Goal: Navigation & Orientation: Go to known website

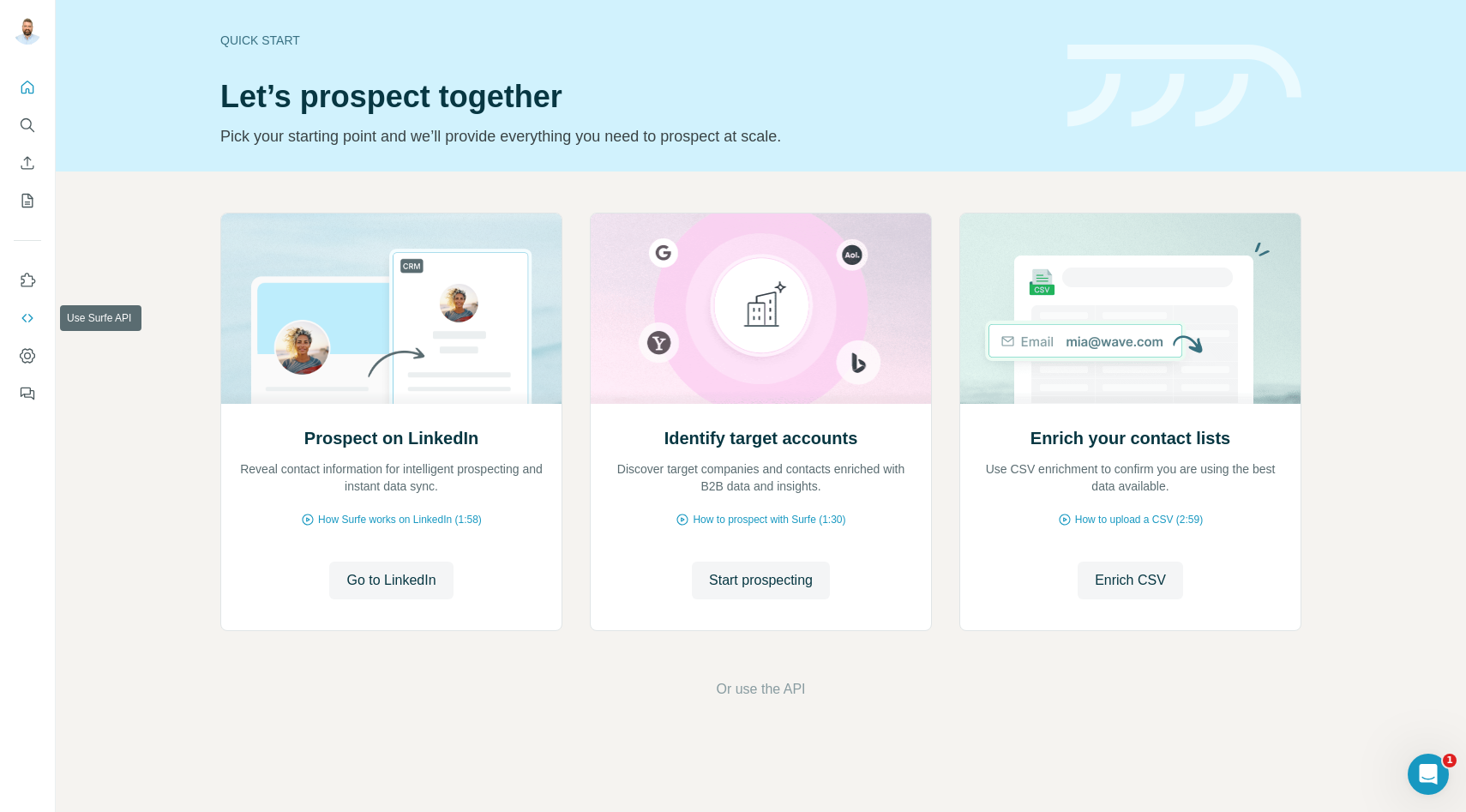
click at [32, 315] on icon "Use Surfe API" at bounding box center [27, 318] width 17 height 17
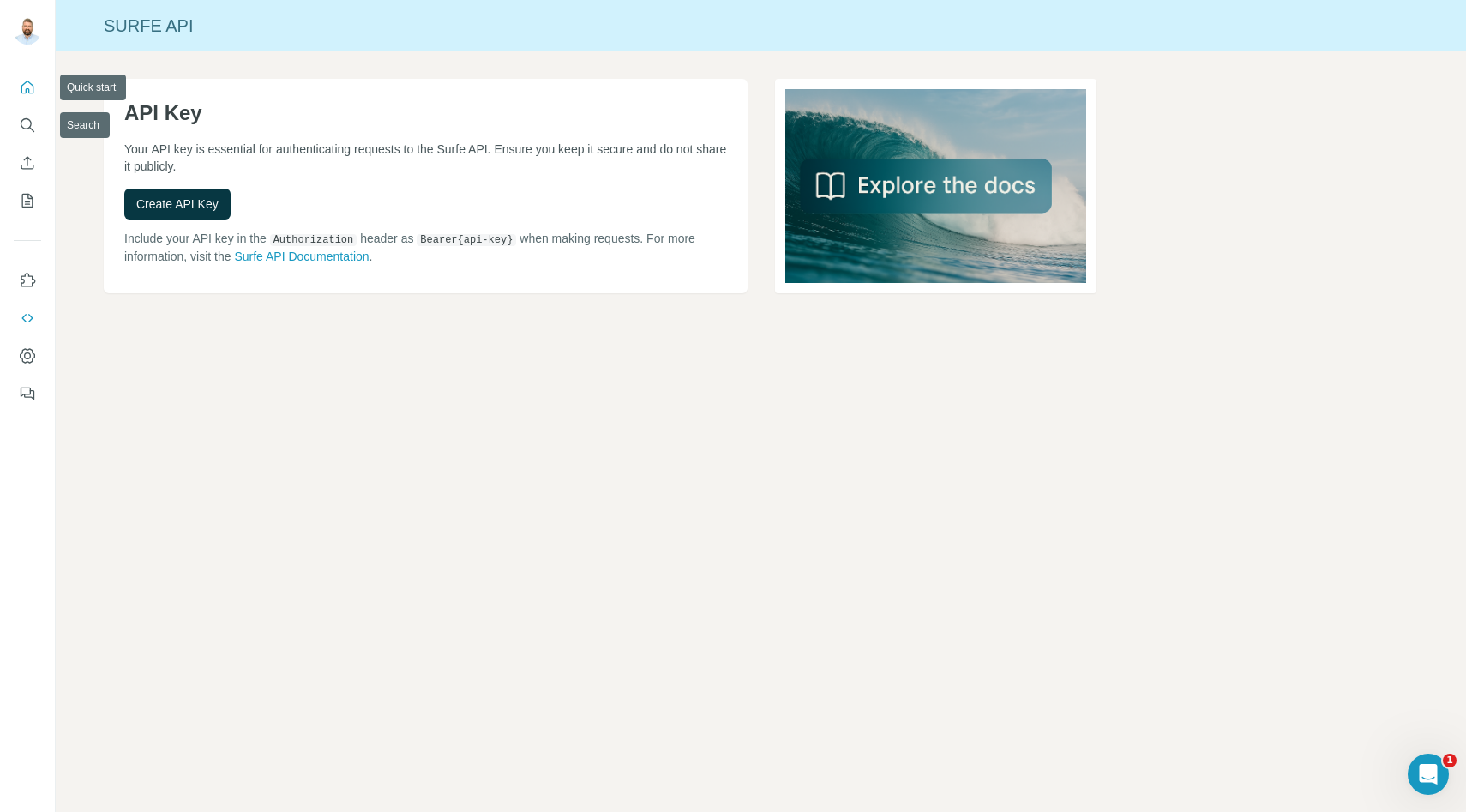
click at [23, 80] on icon "Quick start" at bounding box center [27, 87] width 17 height 17
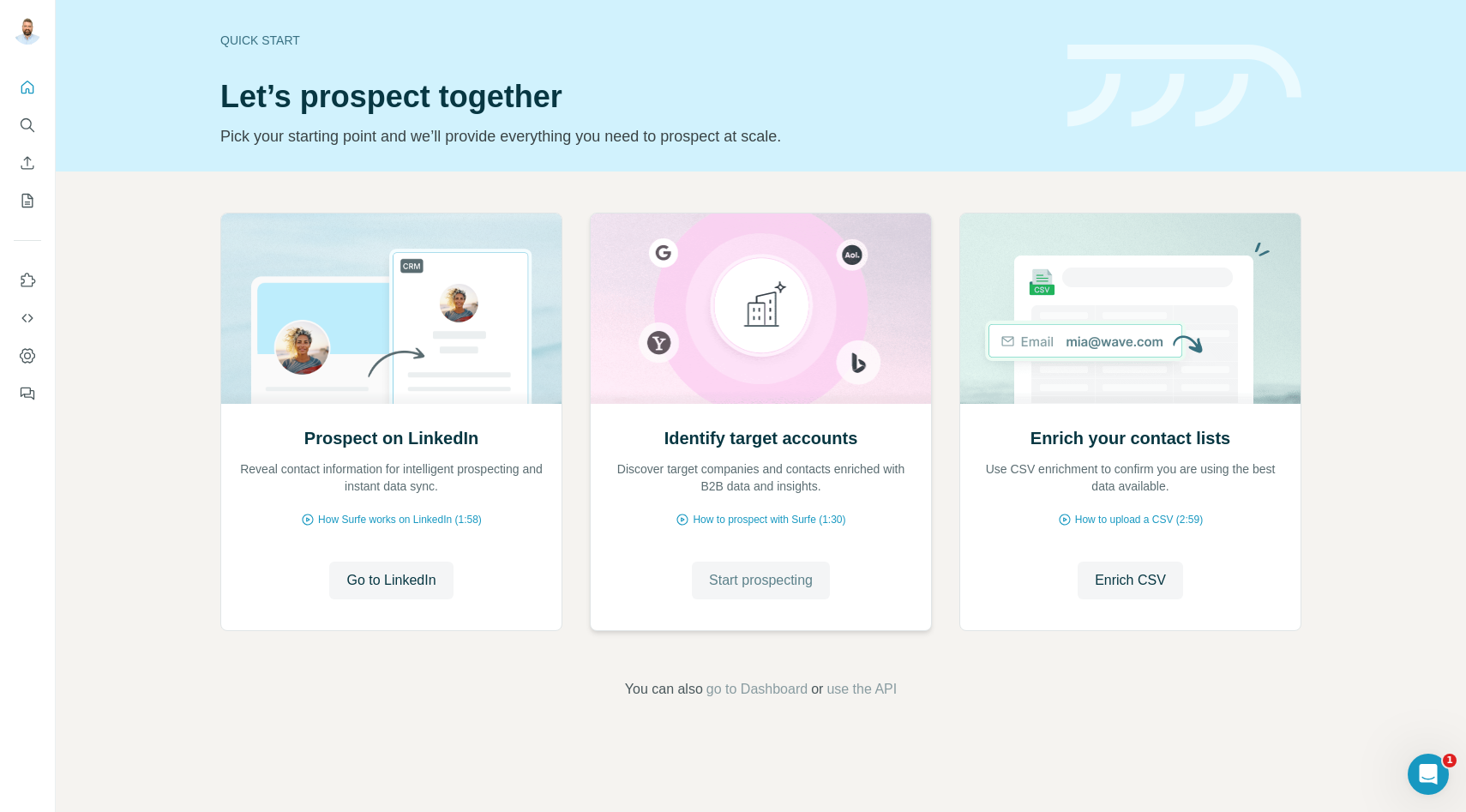
click at [728, 574] on span "Start prospecting" at bounding box center [761, 580] width 104 height 20
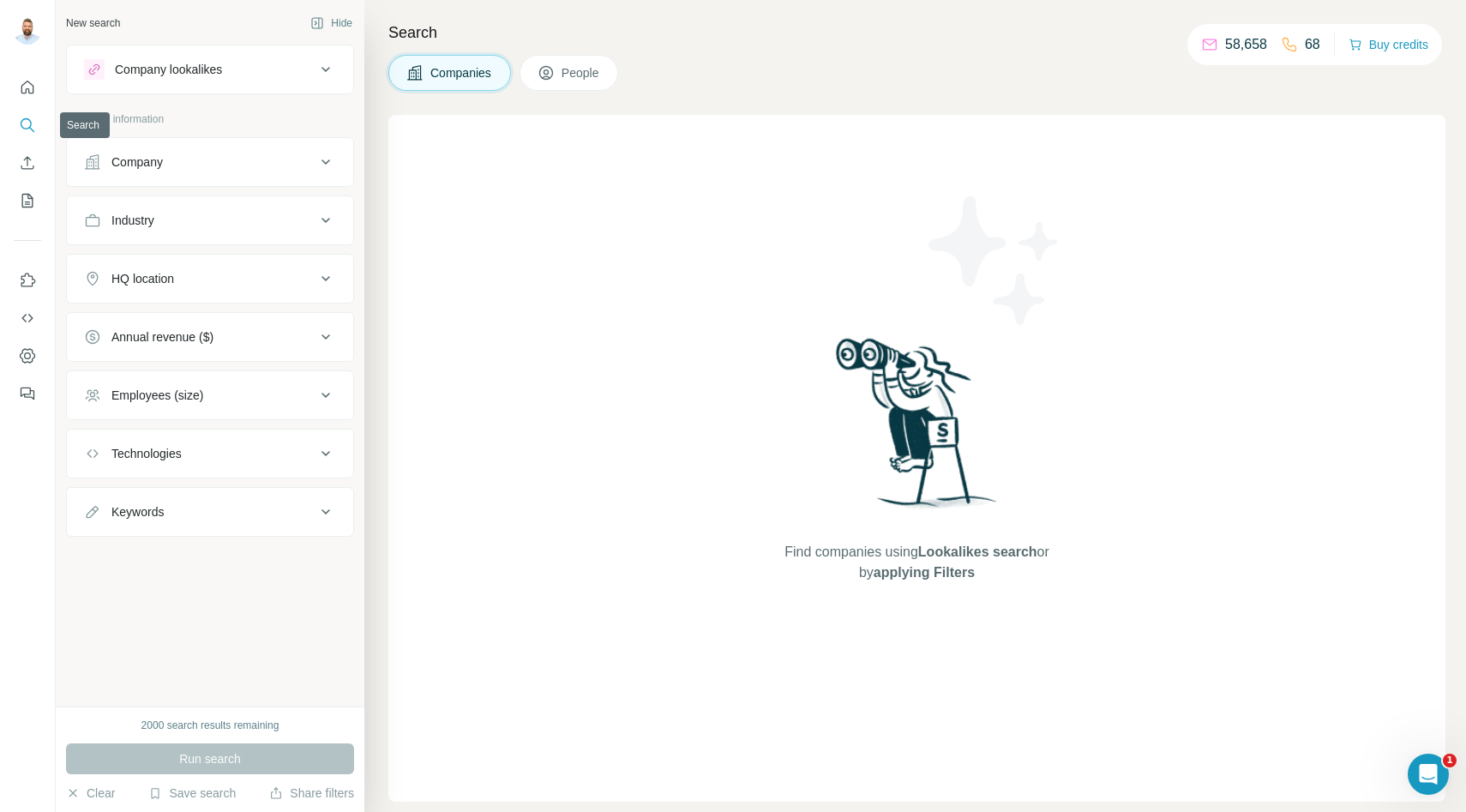
click at [17, 114] on button "Search" at bounding box center [27, 125] width 27 height 31
click at [22, 91] on icon "Quick start" at bounding box center [27, 87] width 17 height 17
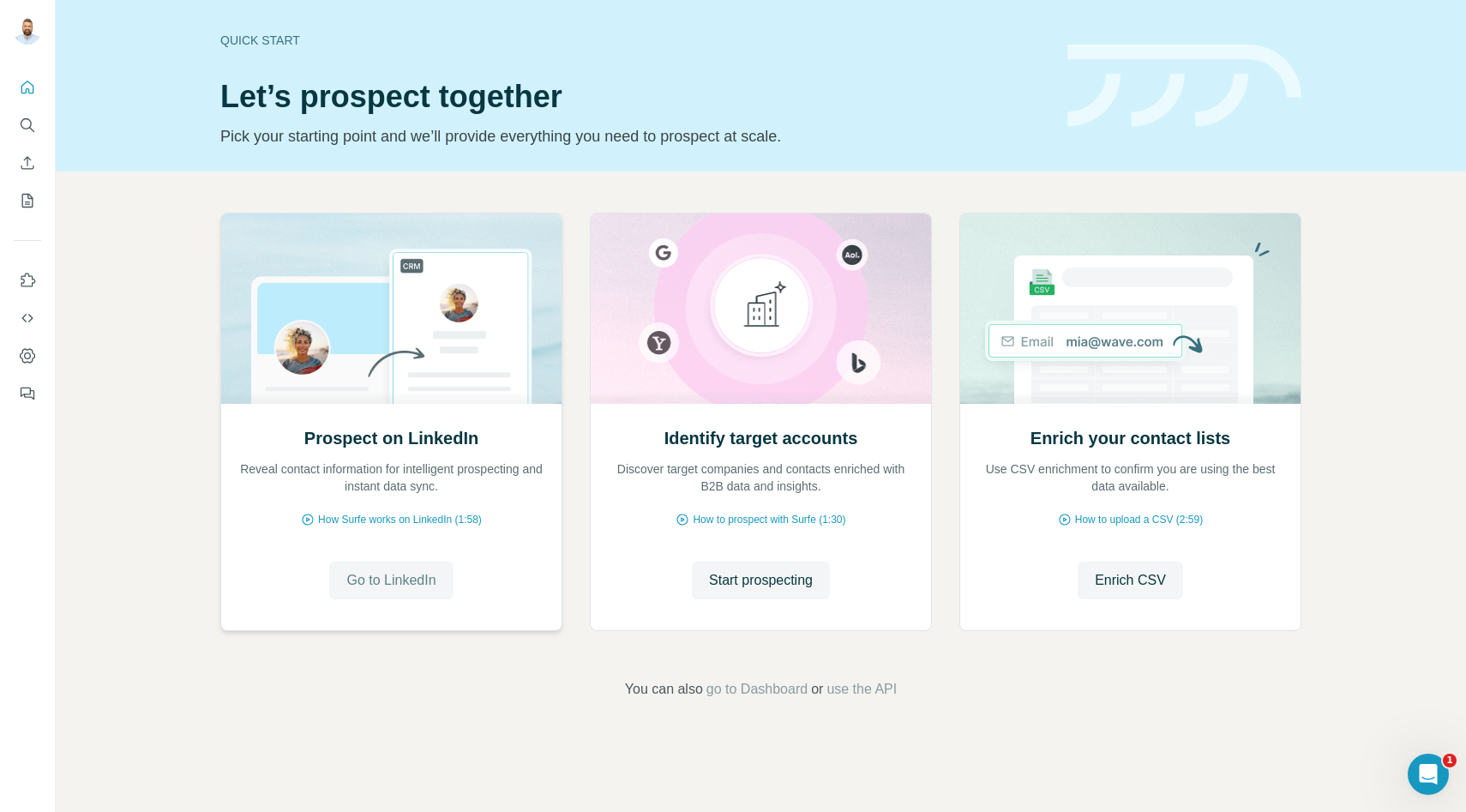
click at [376, 567] on button "Go to LinkedIn" at bounding box center [391, 580] width 124 height 38
